Goal: Navigation & Orientation: Understand site structure

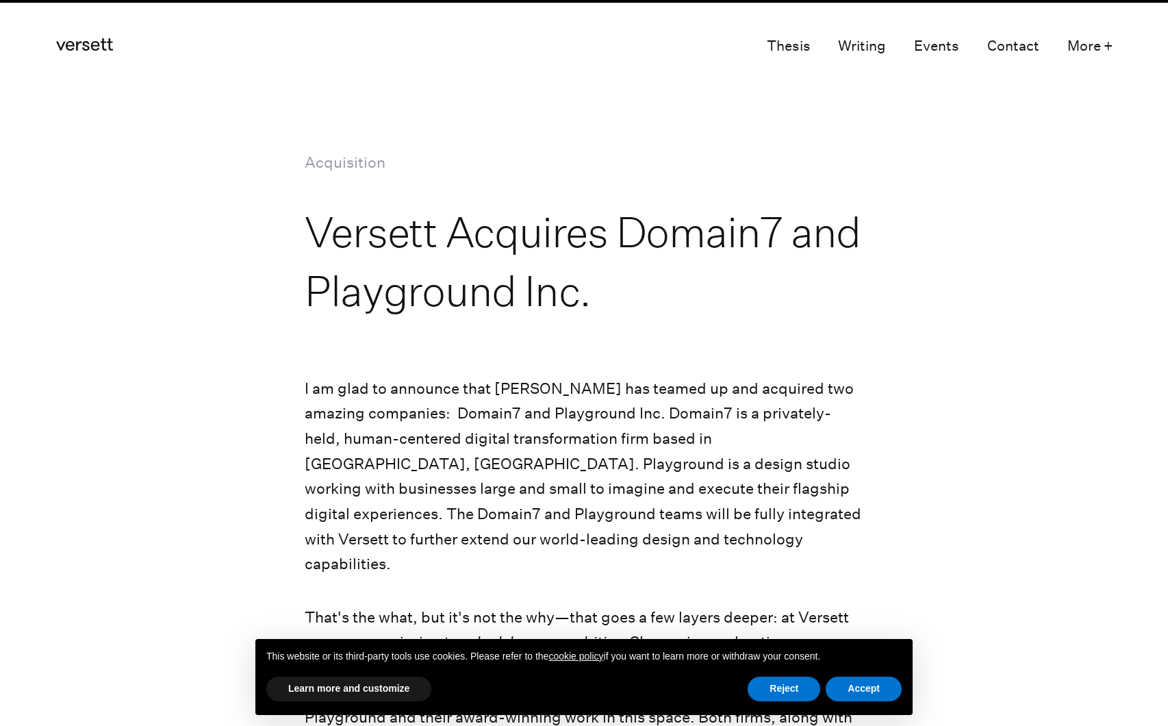
click at [97, 47] on icon "Versett" at bounding box center [84, 44] width 57 height 12
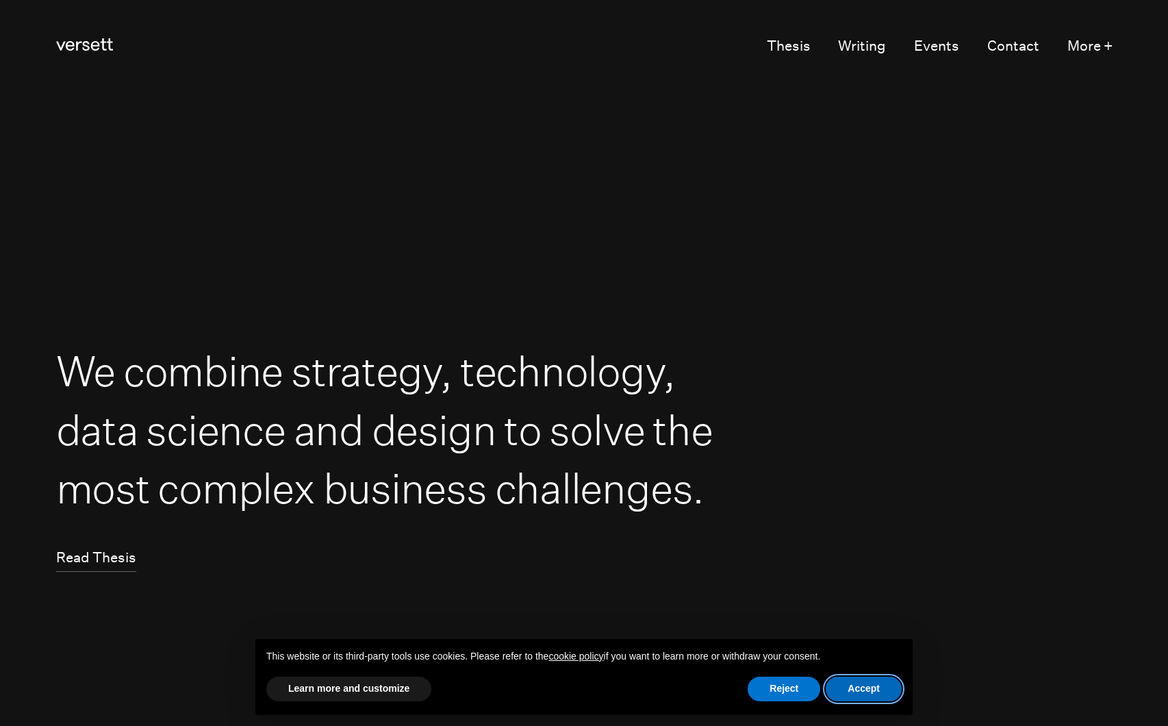
click at [876, 693] on button "Accept" at bounding box center [864, 688] width 76 height 25
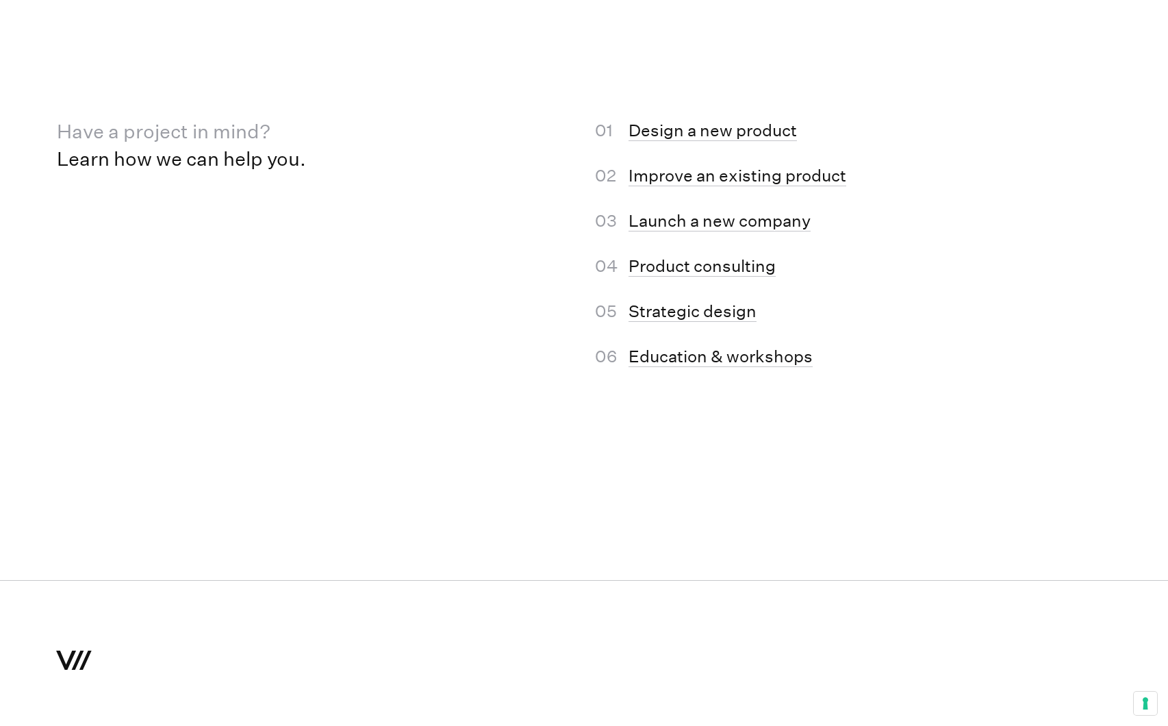
scroll to position [8560, 0]
click at [674, 130] on link "Design a new product" at bounding box center [713, 129] width 168 height 21
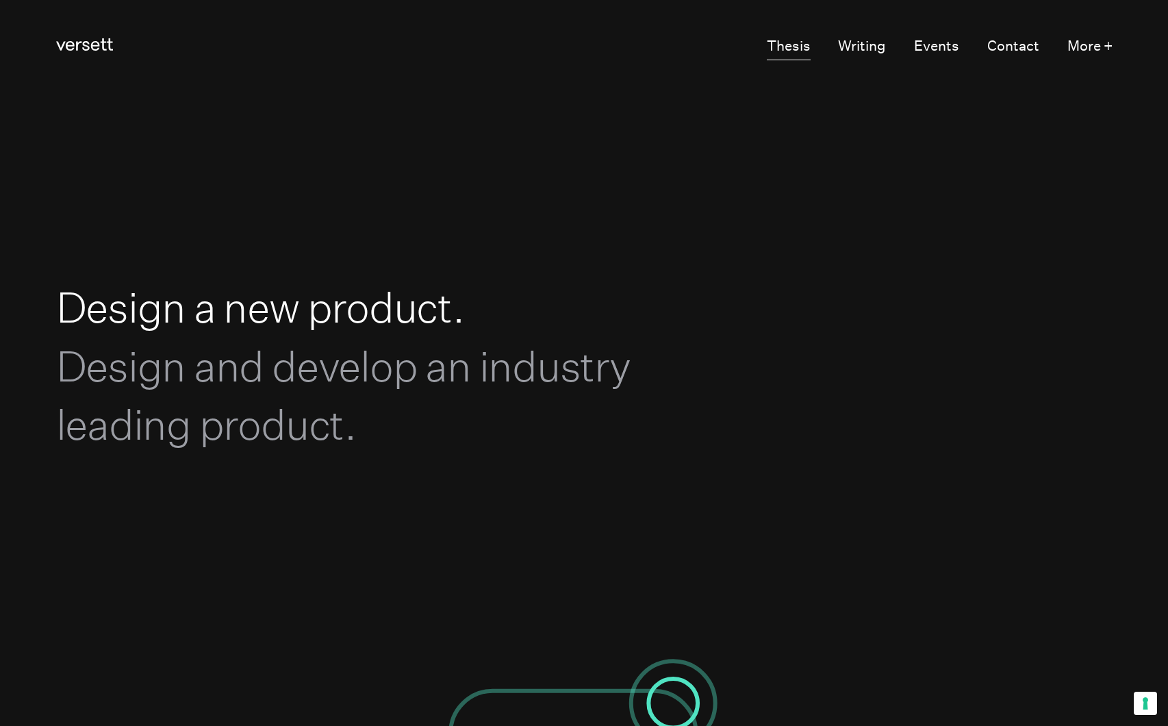
click at [790, 51] on link "Thesis" at bounding box center [789, 47] width 44 height 27
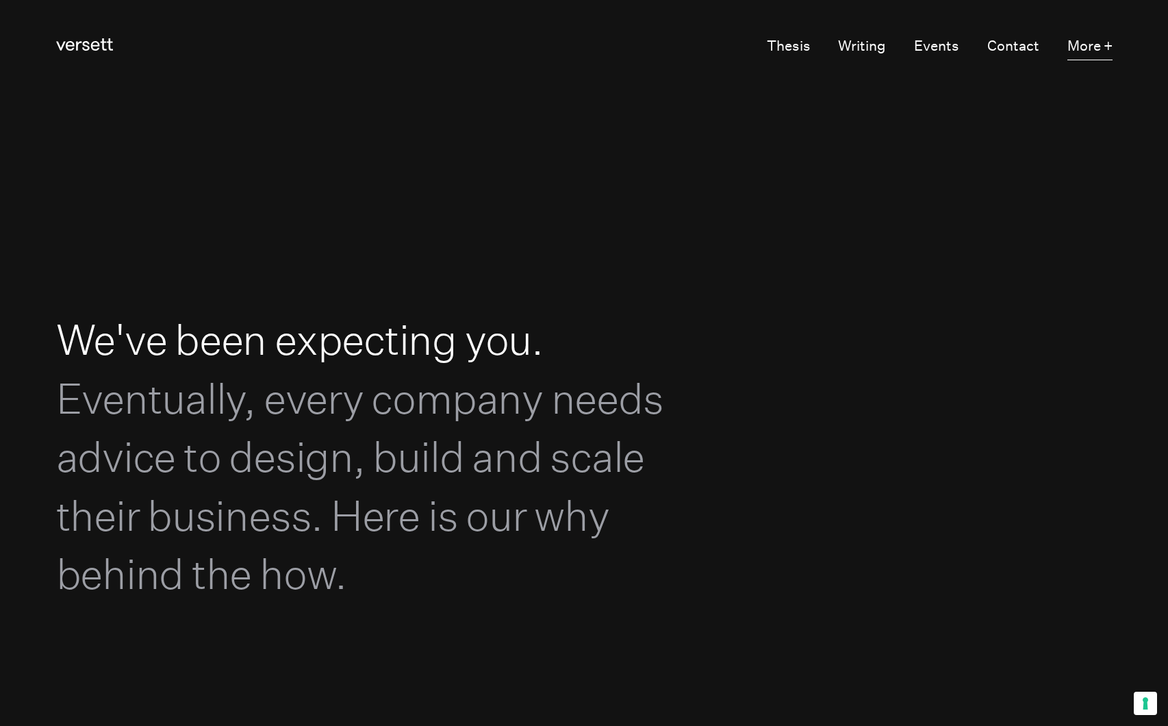
click at [1094, 48] on button "More +" at bounding box center [1089, 47] width 45 height 27
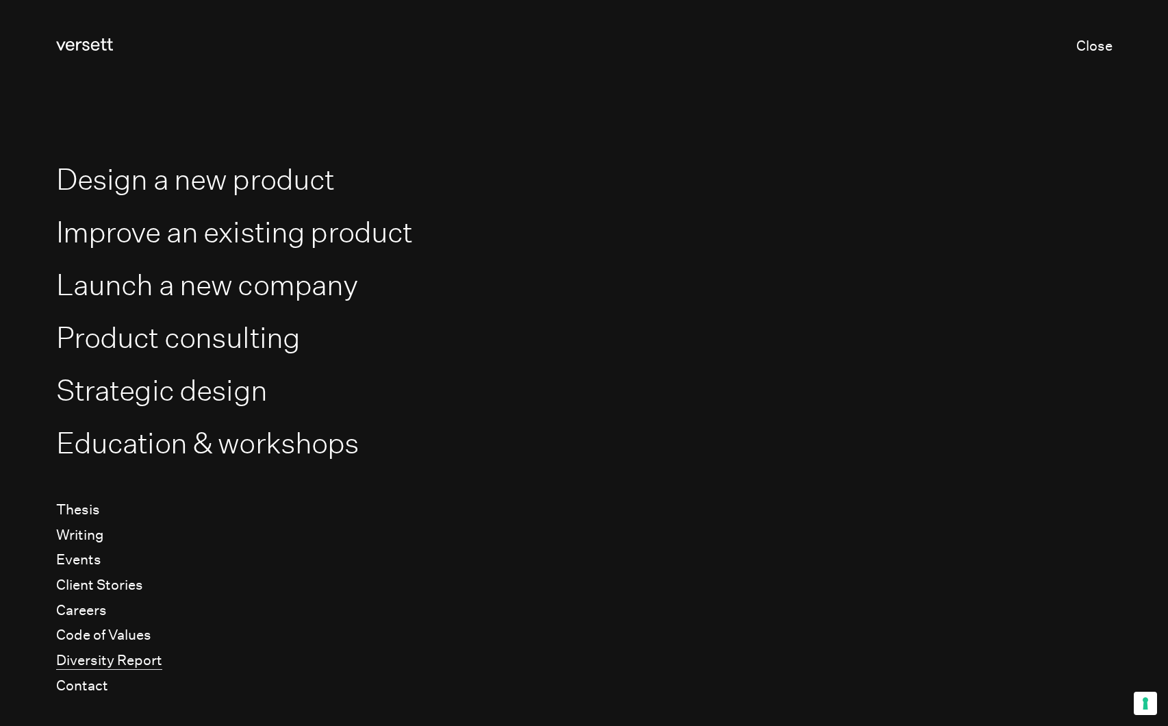
scroll to position [28, 0]
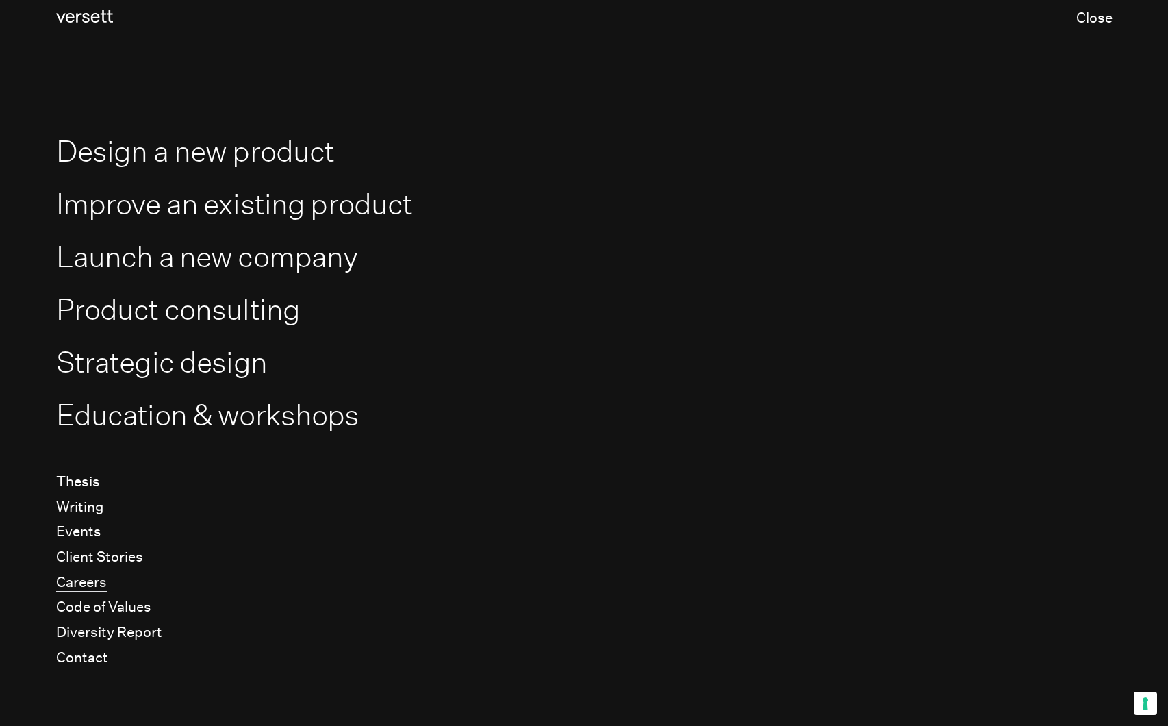
click at [80, 587] on link "Careers" at bounding box center [81, 583] width 51 height 18
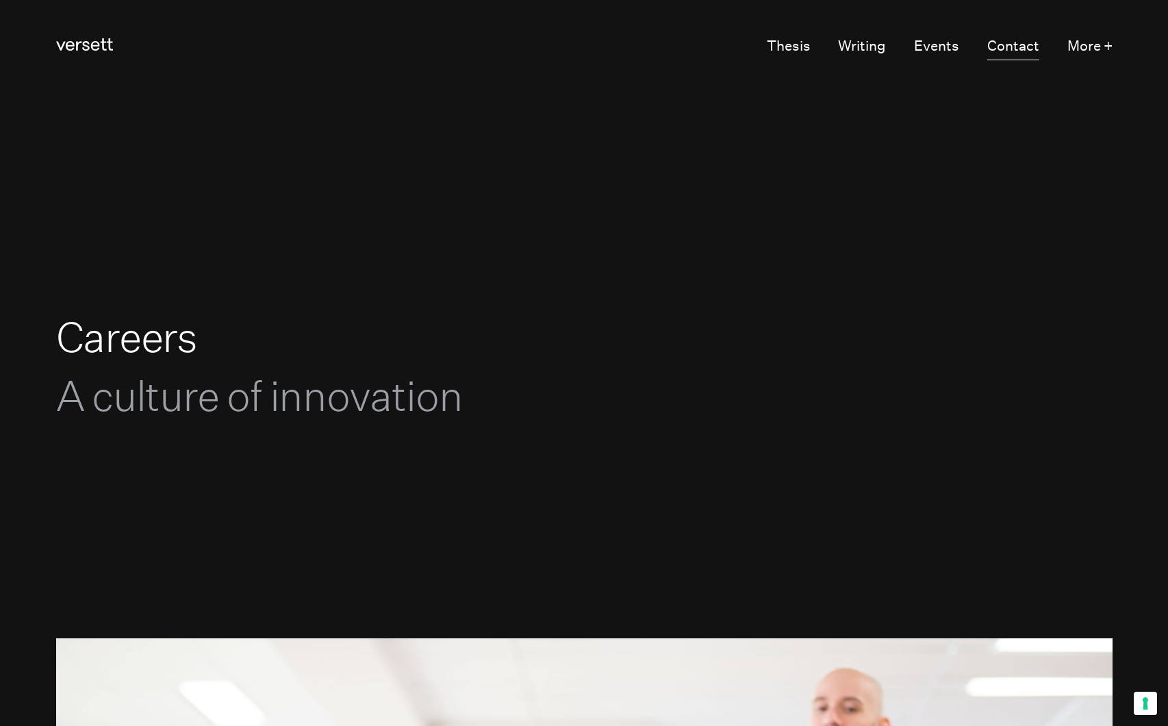
click at [1002, 52] on link "Contact" at bounding box center [1013, 47] width 52 height 27
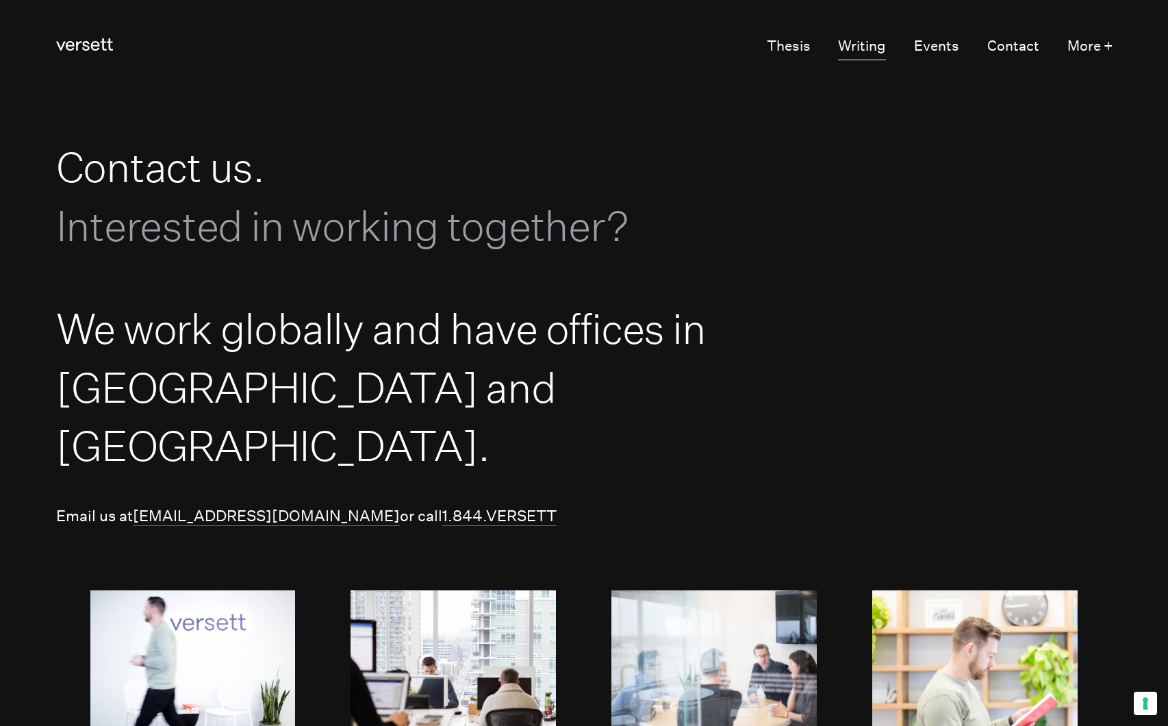
click at [865, 48] on link "Writing" at bounding box center [862, 47] width 48 height 27
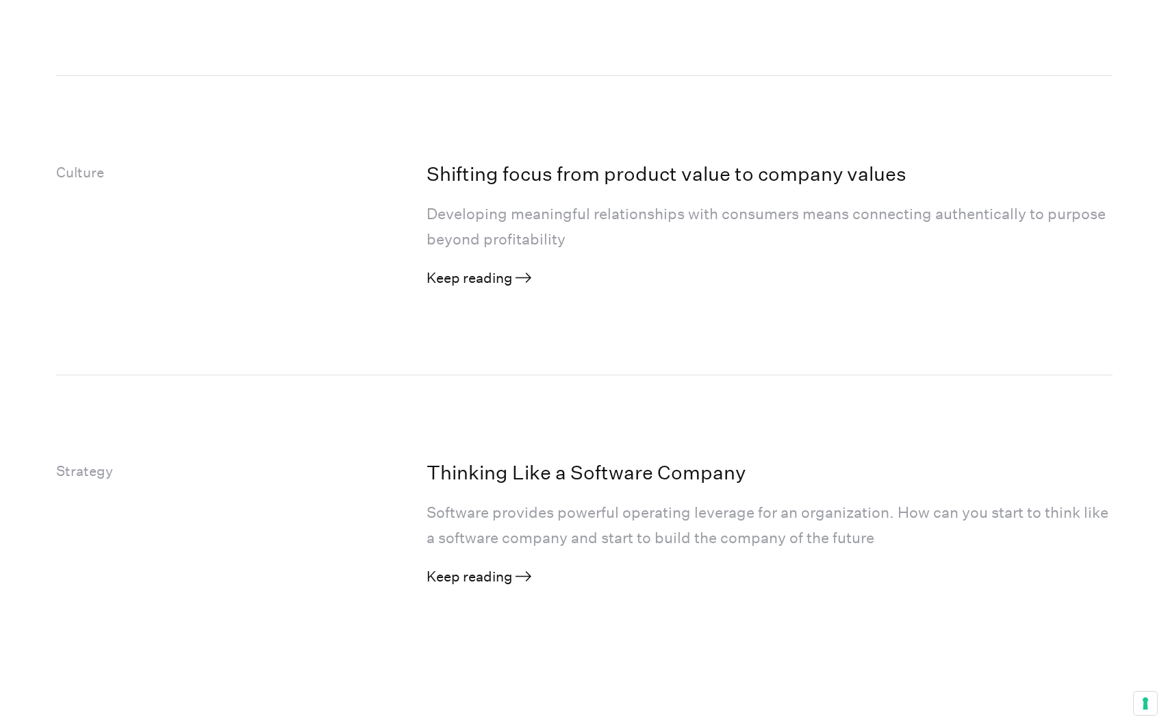
scroll to position [2848, 0]
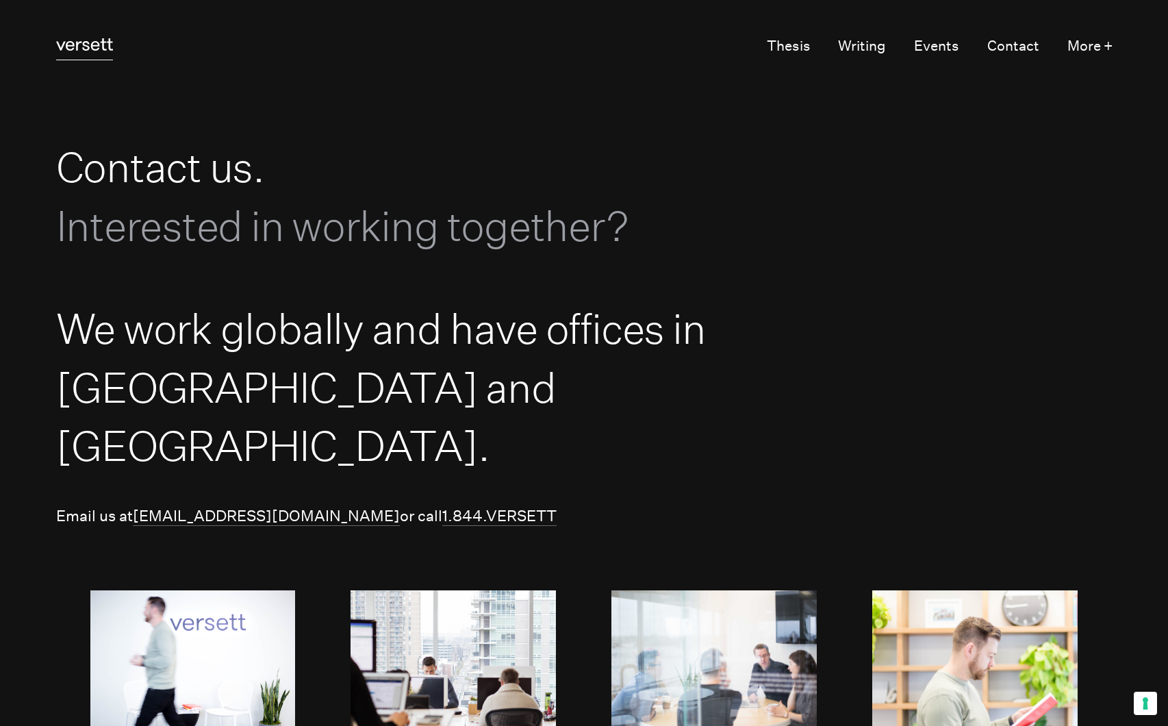
click at [77, 42] on icon "Versett" at bounding box center [84, 44] width 57 height 12
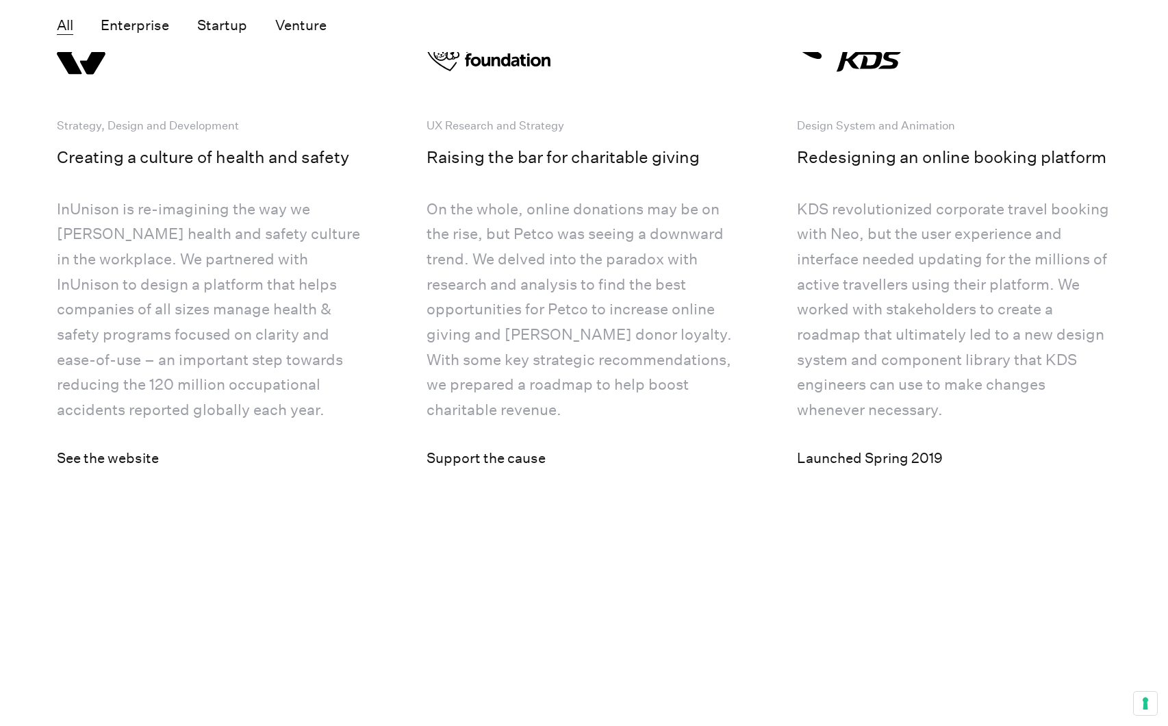
scroll to position [4645, 0]
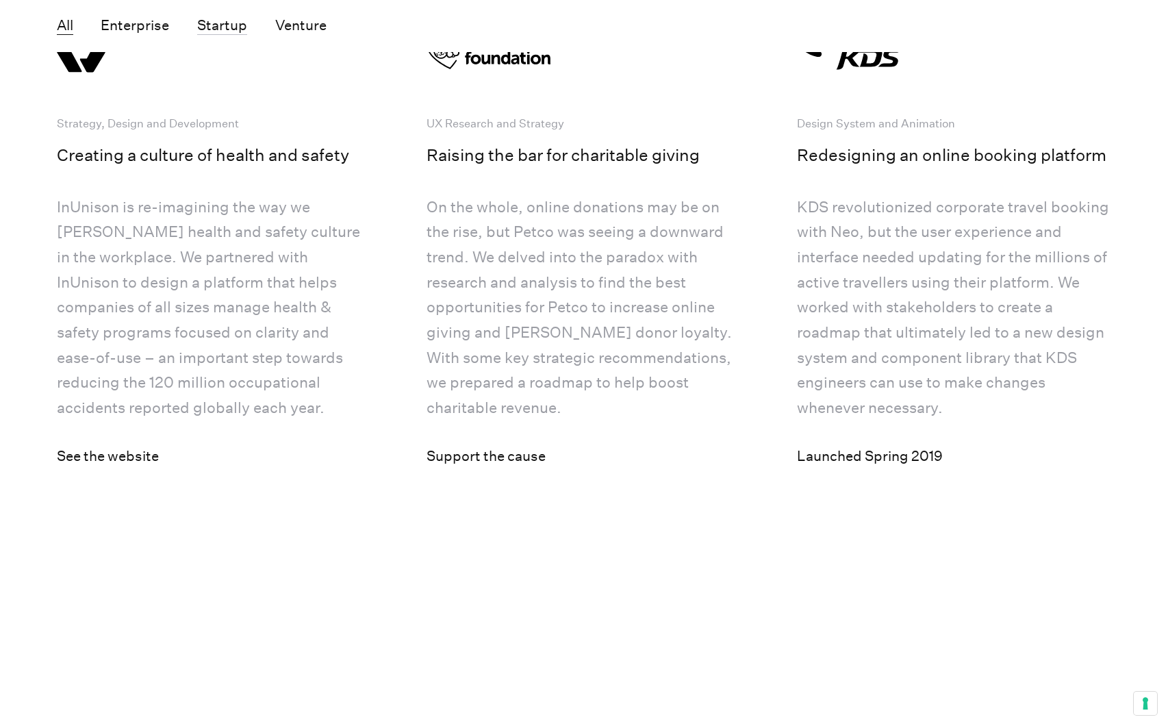
click at [214, 26] on button "Startup" at bounding box center [222, 26] width 50 height 18
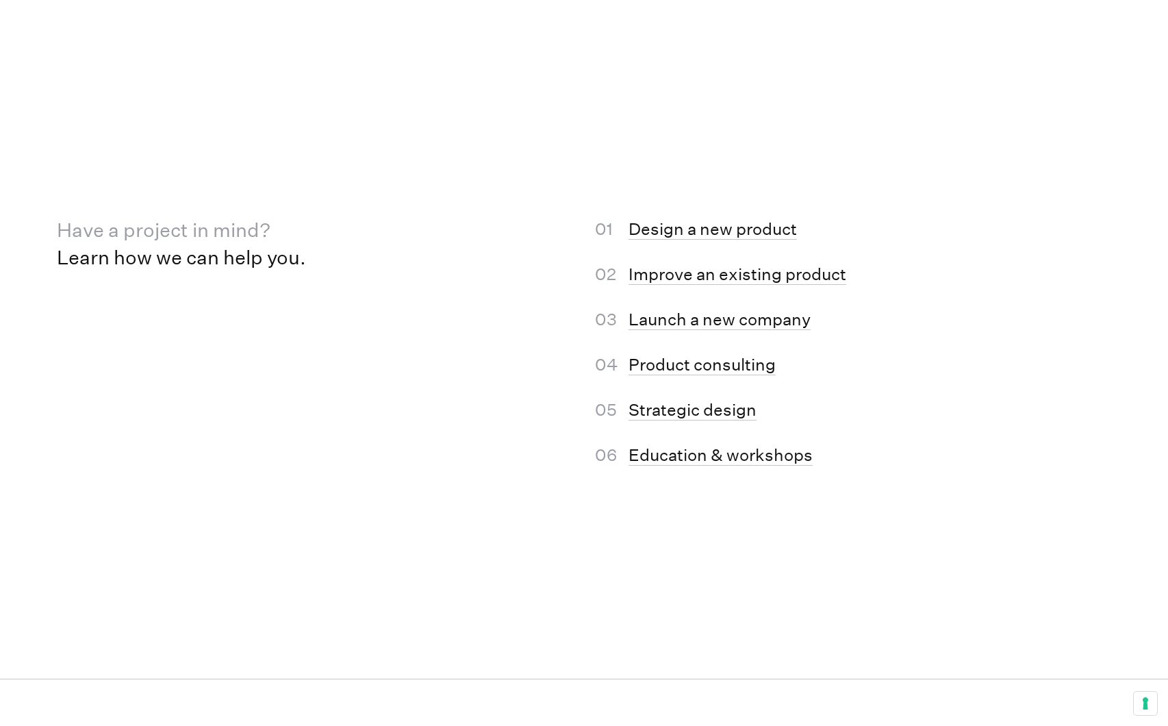
scroll to position [6209, 0]
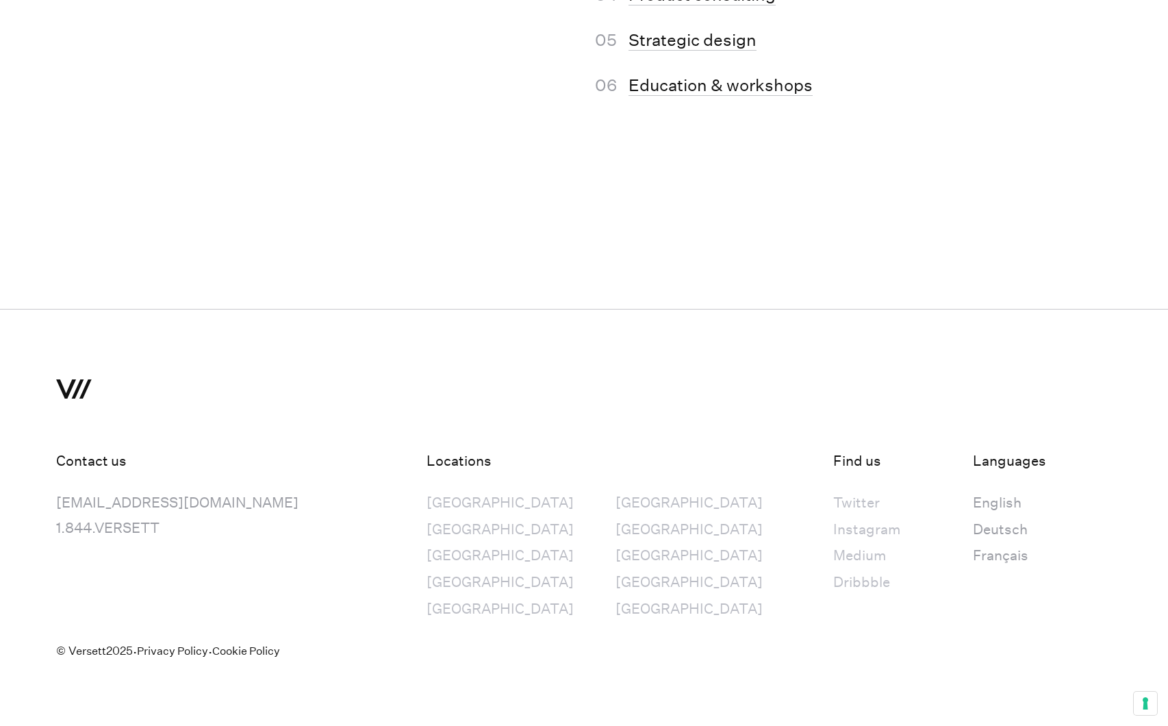
click at [833, 553] on div "Medium" at bounding box center [866, 555] width 67 height 25
